Goal: Navigation & Orientation: Understand site structure

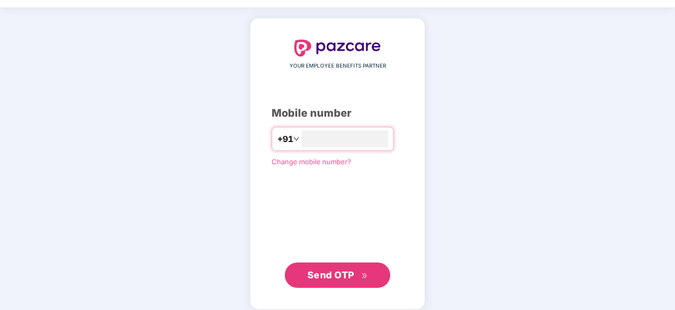
scroll to position [39, 0]
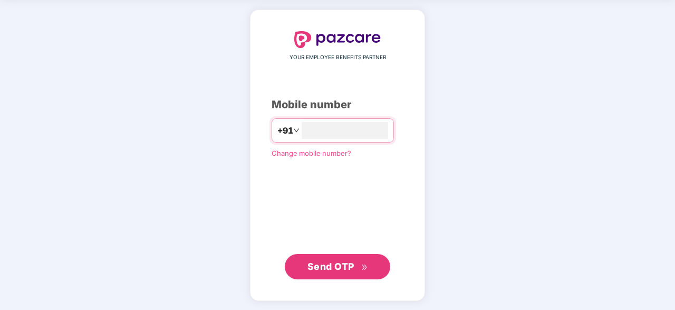
type input "**********"
click at [371, 269] on button "Send OTP" at bounding box center [337, 265] width 105 height 25
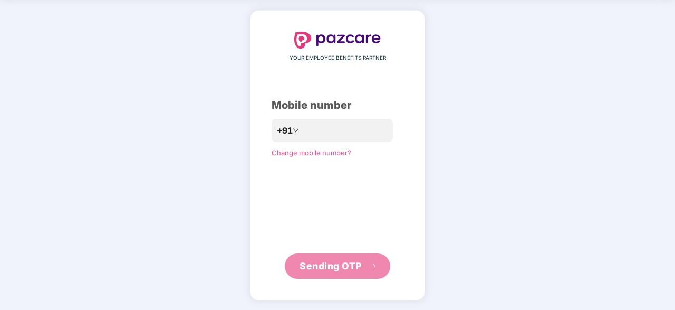
scroll to position [34, 0]
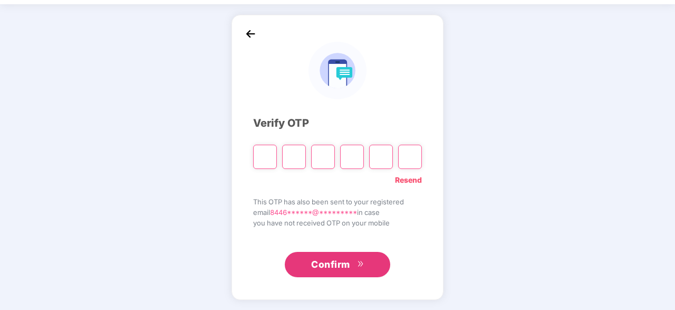
type input "*"
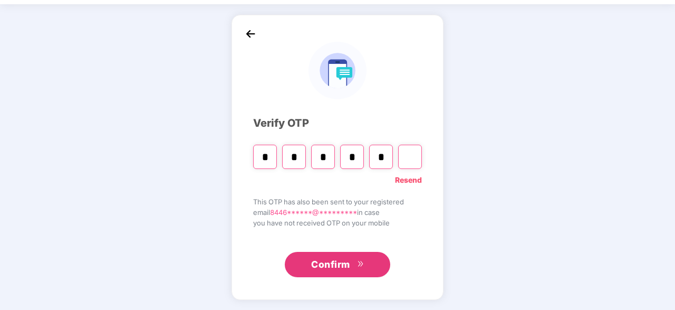
type input "*"
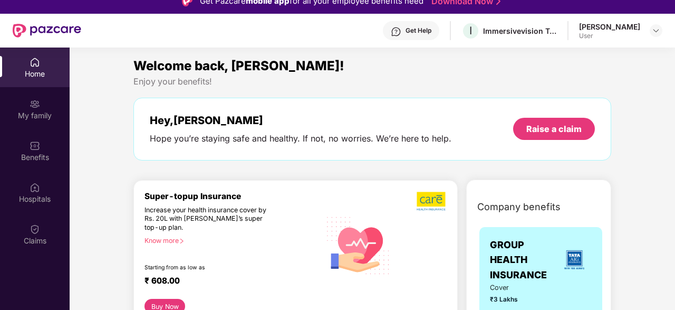
scroll to position [0, 0]
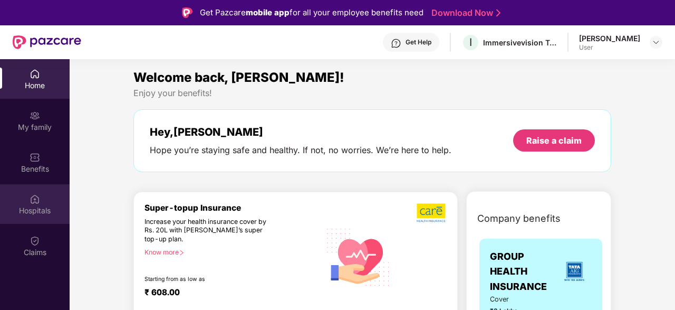
click at [44, 199] on div "Hospitals" at bounding box center [35, 204] width 70 height 40
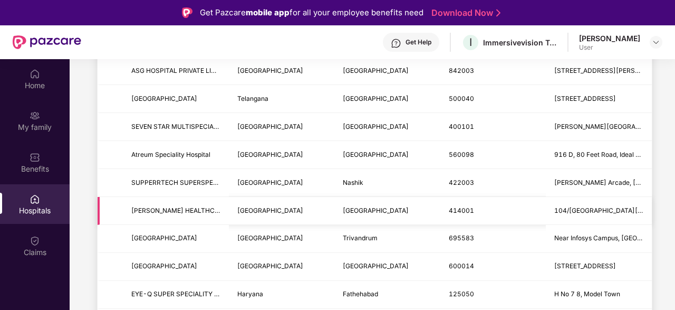
scroll to position [633, 0]
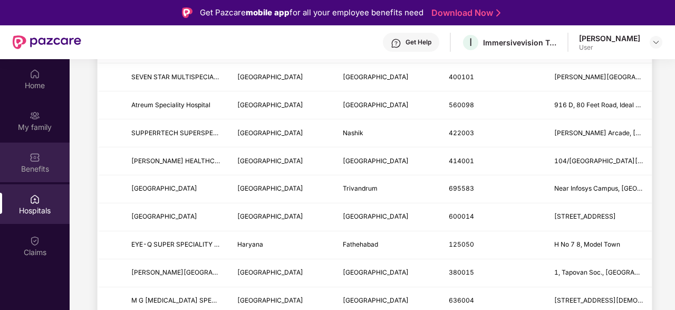
click at [39, 159] on img at bounding box center [35, 157] width 11 height 11
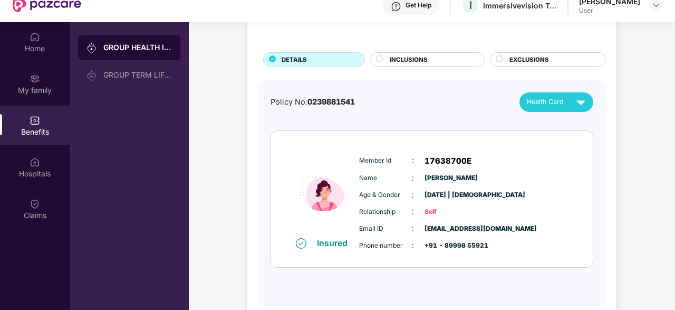
scroll to position [59, 0]
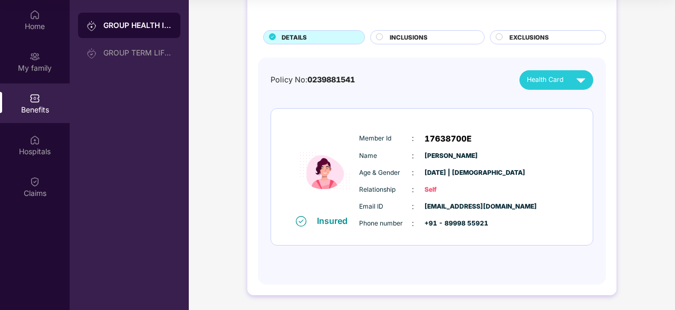
click at [391, 36] on span "INCLUSIONS" at bounding box center [409, 37] width 38 height 9
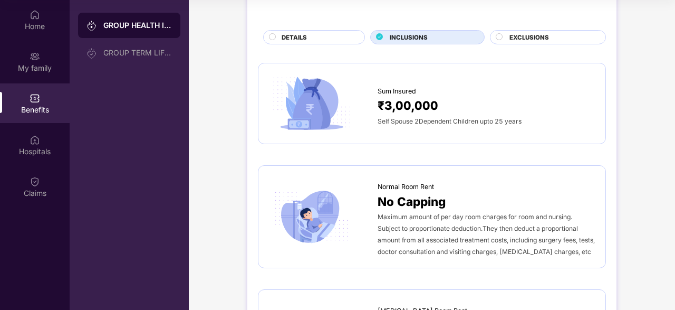
click at [535, 37] on span "EXCLUSIONS" at bounding box center [530, 37] width 40 height 9
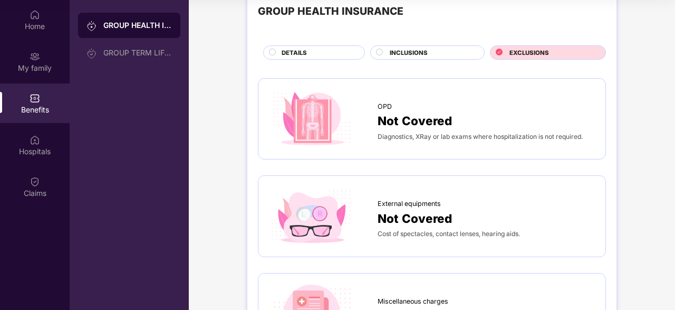
scroll to position [0, 0]
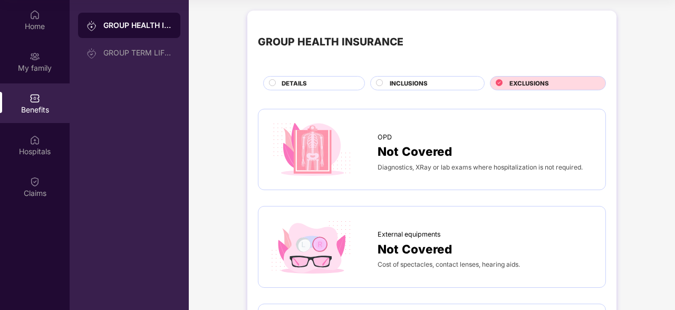
click at [379, 86] on div at bounding box center [380, 84] width 8 height 10
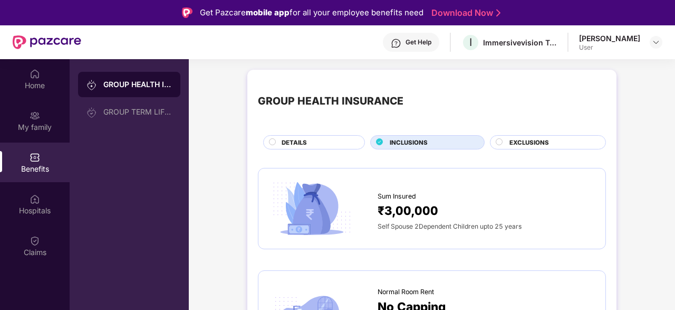
click at [269, 141] on icon at bounding box center [272, 141] width 7 height 7
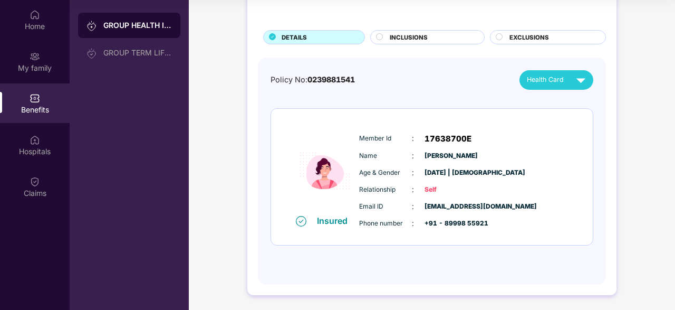
scroll to position [55, 0]
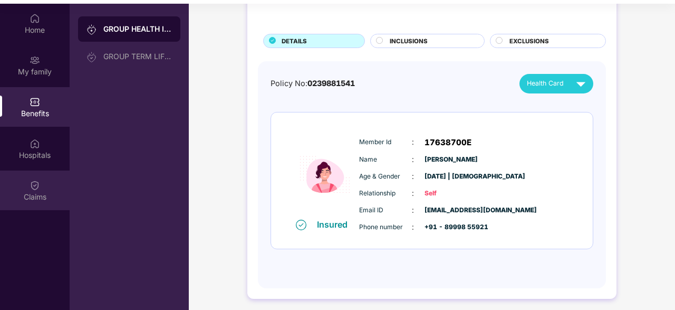
click at [37, 190] on div "Claims" at bounding box center [35, 190] width 70 height 40
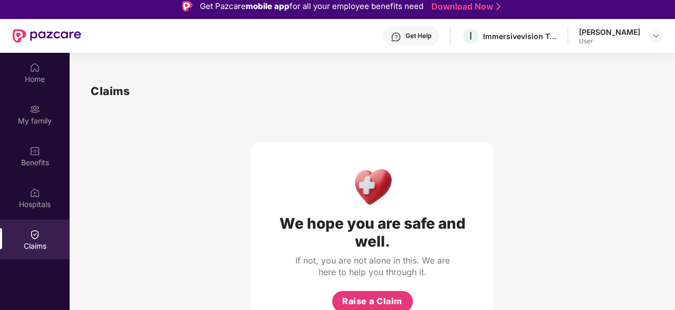
scroll to position [59, 0]
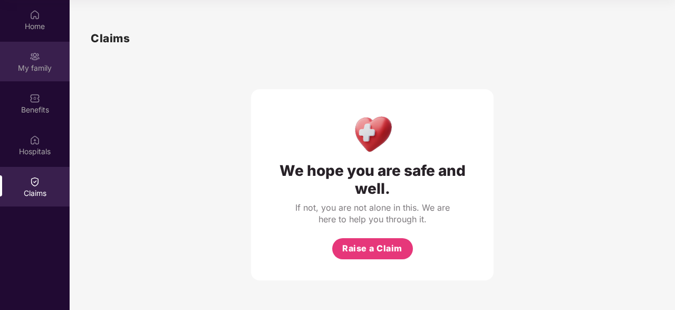
click at [48, 61] on div "My family" at bounding box center [35, 62] width 70 height 40
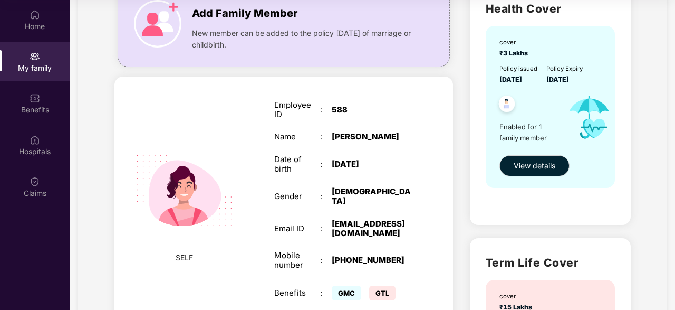
scroll to position [37, 0]
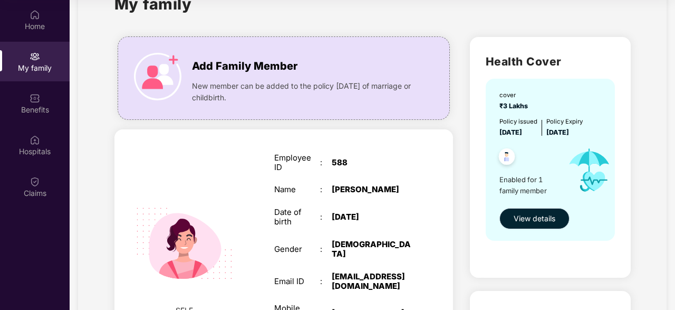
click at [527, 219] on span "View details" at bounding box center [535, 219] width 42 height 12
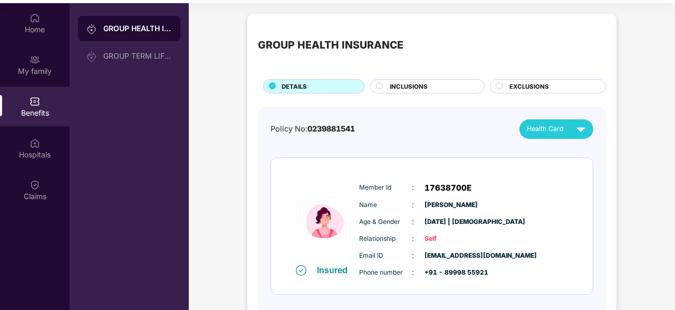
scroll to position [0, 0]
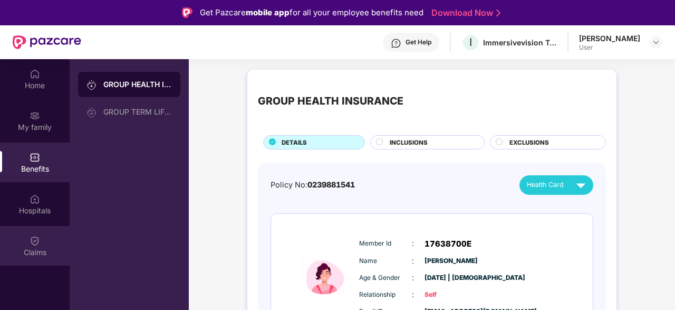
click at [37, 245] on img at bounding box center [35, 240] width 11 height 11
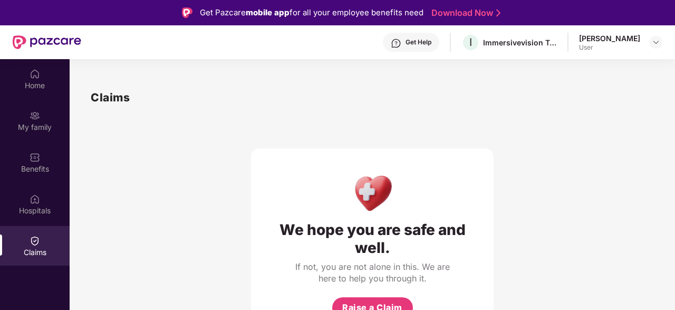
scroll to position [59, 0]
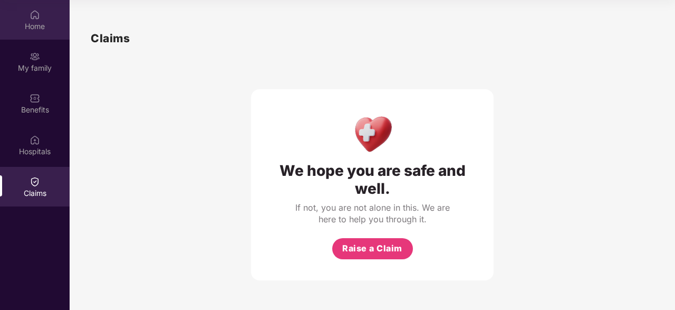
click at [43, 15] on div "Home" at bounding box center [35, 20] width 70 height 40
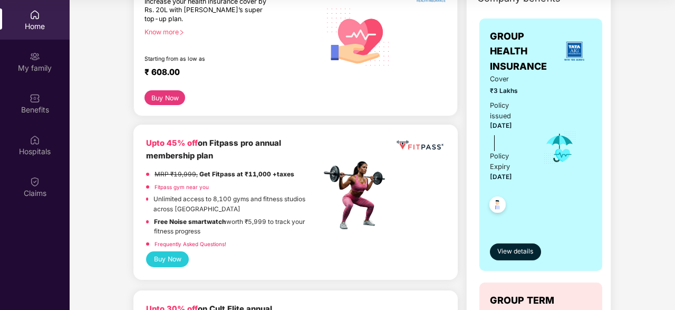
scroll to position [105, 0]
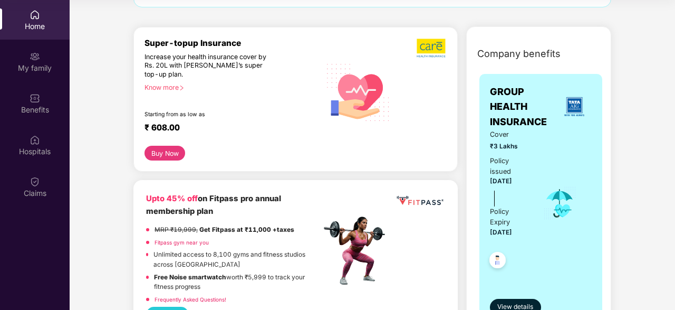
click at [172, 83] on div "Know more" at bounding box center [230, 86] width 170 height 7
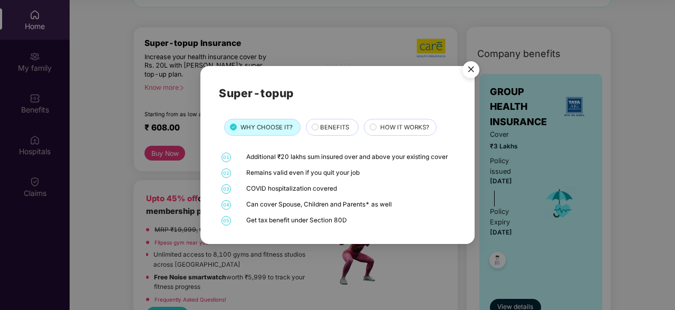
click at [477, 67] on img "Close" at bounding box center [471, 71] width 30 height 30
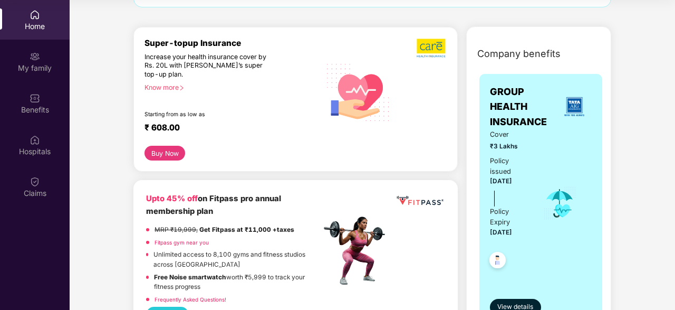
click at [226, 74] on div "Increase your health insurance cover by Rs. 20L with [PERSON_NAME]’s super top-…" at bounding box center [210, 66] width 131 height 26
click at [166, 85] on div "Know more" at bounding box center [230, 86] width 170 height 7
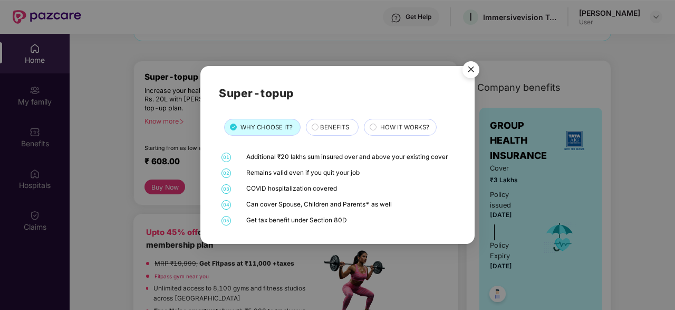
scroll to position [4, 0]
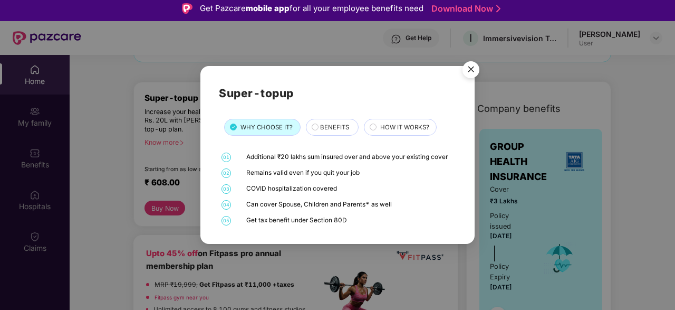
click at [339, 127] on span "BENEFITS" at bounding box center [334, 126] width 29 height 9
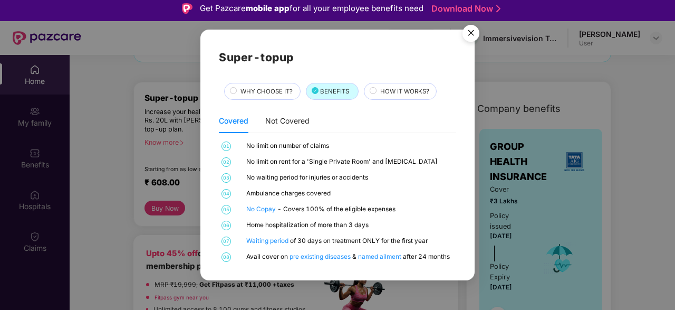
click at [375, 89] on div "HOW IT WORKS?" at bounding box center [403, 91] width 56 height 11
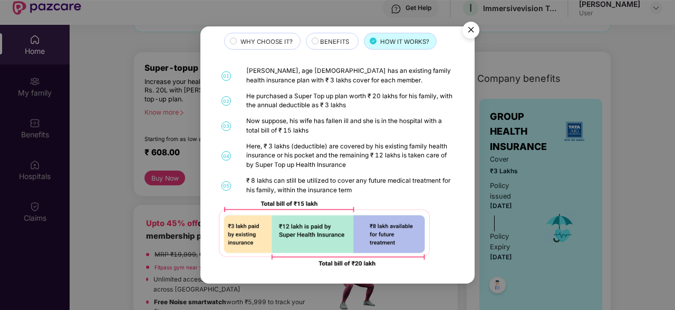
scroll to position [59, 0]
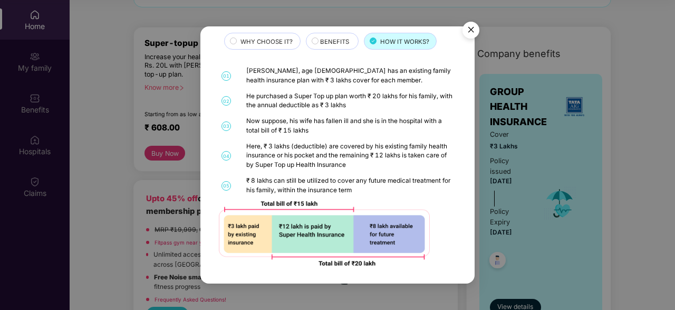
click at [466, 25] on img "Close" at bounding box center [471, 32] width 30 height 30
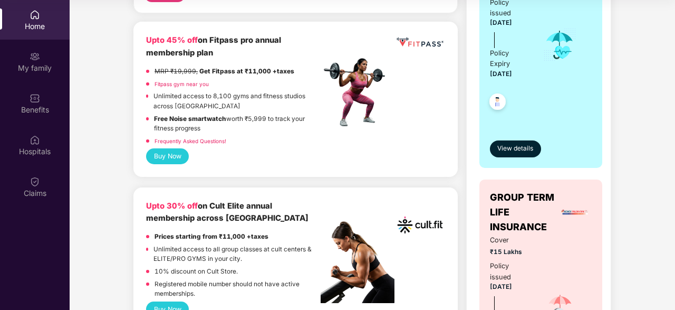
scroll to position [580, 0]
